Goal: Find specific page/section: Find specific page/section

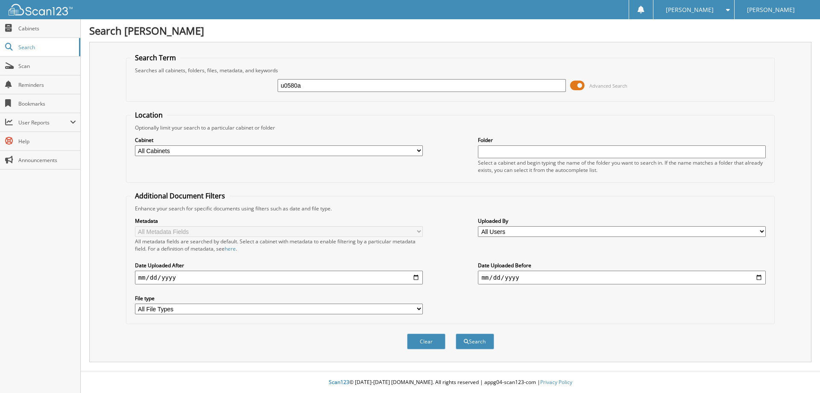
type input "u0580a"
click at [456, 333] on button "Search" at bounding box center [475, 341] width 38 height 16
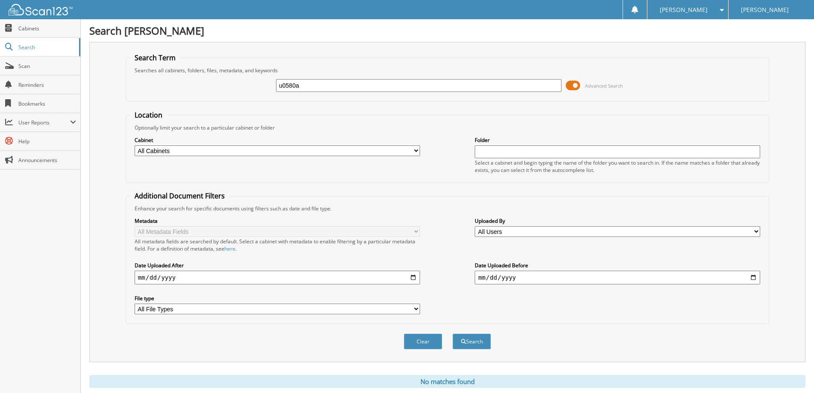
click at [327, 84] on input "u0580a" at bounding box center [418, 85] width 285 height 13
type input "u0580"
click at [452, 333] on button "Search" at bounding box center [471, 341] width 38 height 16
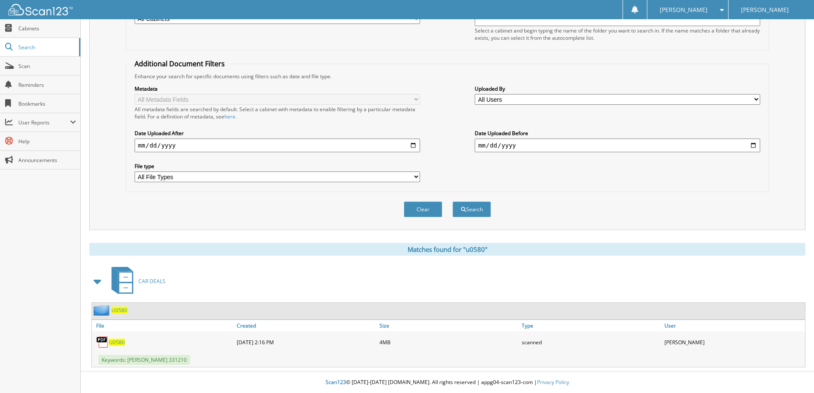
click at [113, 340] on span "U0580" at bounding box center [117, 341] width 16 height 7
click at [45, 72] on link "Scan" at bounding box center [40, 66] width 80 height 18
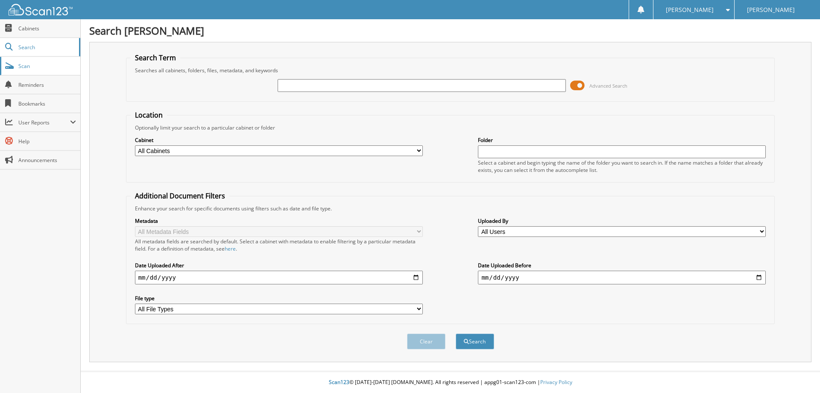
click at [35, 68] on span "Scan" at bounding box center [47, 65] width 58 height 7
